Goal: Entertainment & Leisure: Consume media (video, audio)

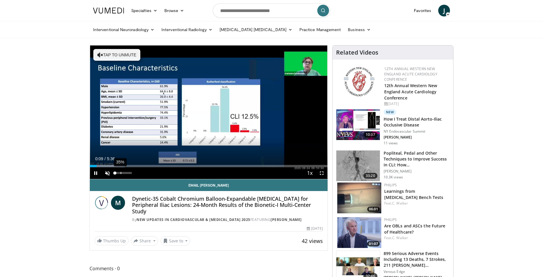
click at [123, 175] on div "35%" at bounding box center [123, 173] width 21 height 12
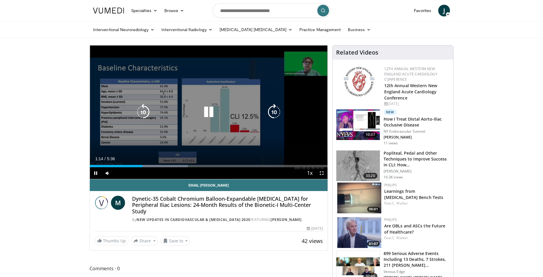
click at [141, 152] on div "10 seconds Tap to unmute" at bounding box center [209, 111] width 238 height 133
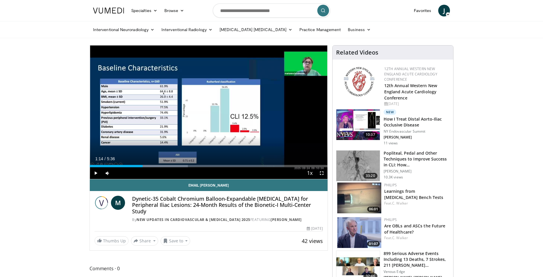
click at [131, 156] on div "Current Time 1:14 / Duration 5:36" at bounding box center [209, 158] width 238 height 5
click at [154, 157] on div "Current Time 1:14 / Duration 5:36" at bounding box center [209, 158] width 238 height 5
click at [159, 165] on div "Progress Bar" at bounding box center [159, 166] width 1 height 2
click at [95, 173] on span "Video Player" at bounding box center [96, 173] width 12 height 12
click at [181, 167] on div "Progress Bar" at bounding box center [181, 166] width 1 height 2
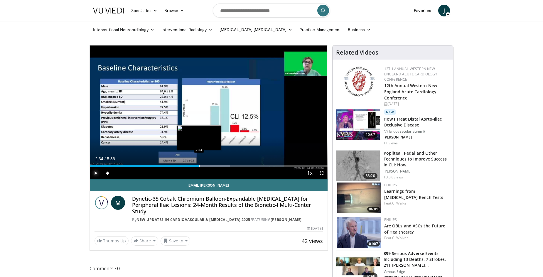
click at [199, 166] on div "Progress Bar" at bounding box center [199, 166] width 1 height 2
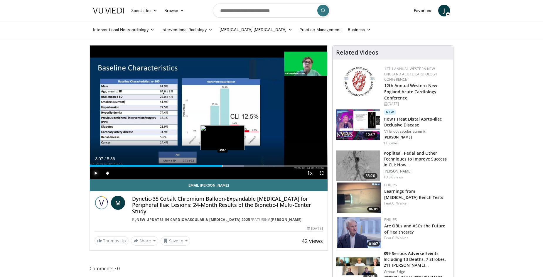
click at [222, 165] on div "Progress Bar" at bounding box center [222, 166] width 1 height 2
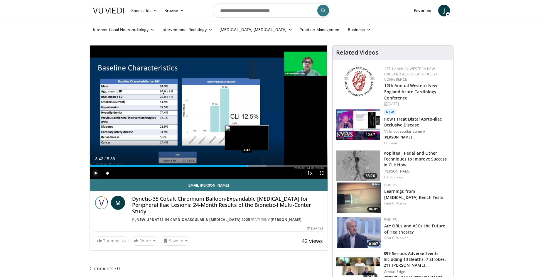
click at [247, 164] on div "Loaded : 74.35% 3:42 3:42" at bounding box center [209, 165] width 238 height 6
click at [300, 166] on div "Loaded : 80.30% 3:43 4:57" at bounding box center [209, 166] width 238 height 2
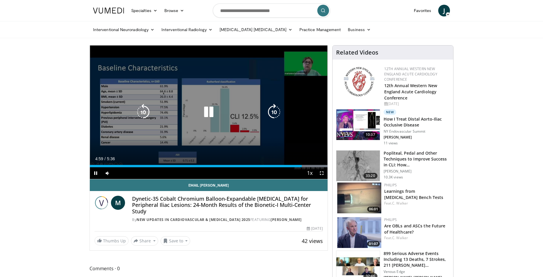
click at [229, 117] on div "Video Player" at bounding box center [208, 112] width 143 height 12
click at [285, 139] on div "10 seconds Tap to unmute" at bounding box center [209, 111] width 238 height 133
